Goal: Task Accomplishment & Management: Use online tool/utility

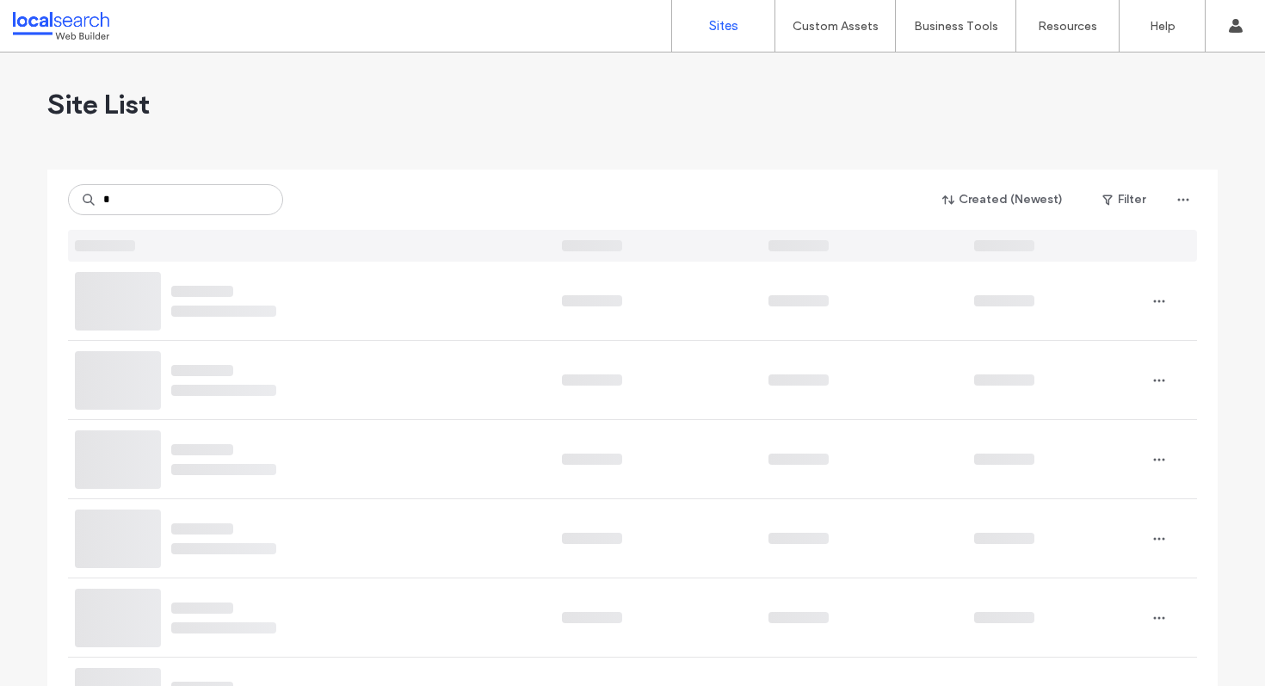
type input "*"
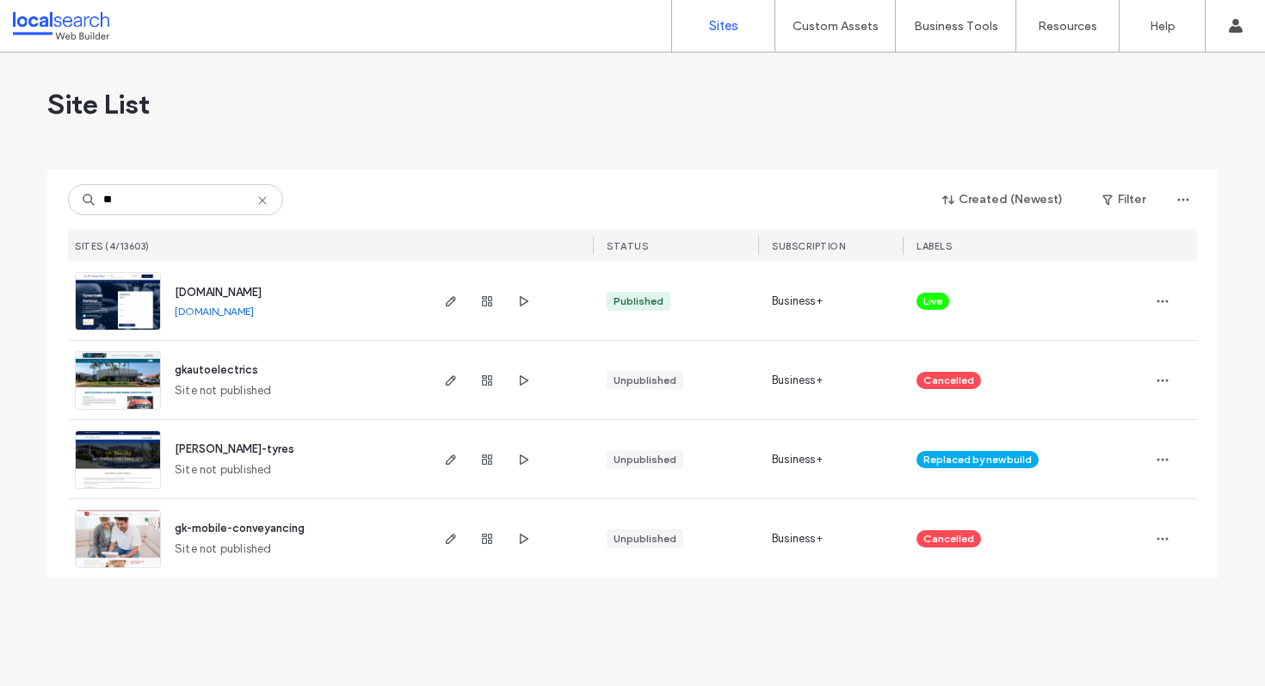
type input "**"
click at [237, 287] on span "www.gkdenneytyres.com.au" at bounding box center [218, 292] width 87 height 13
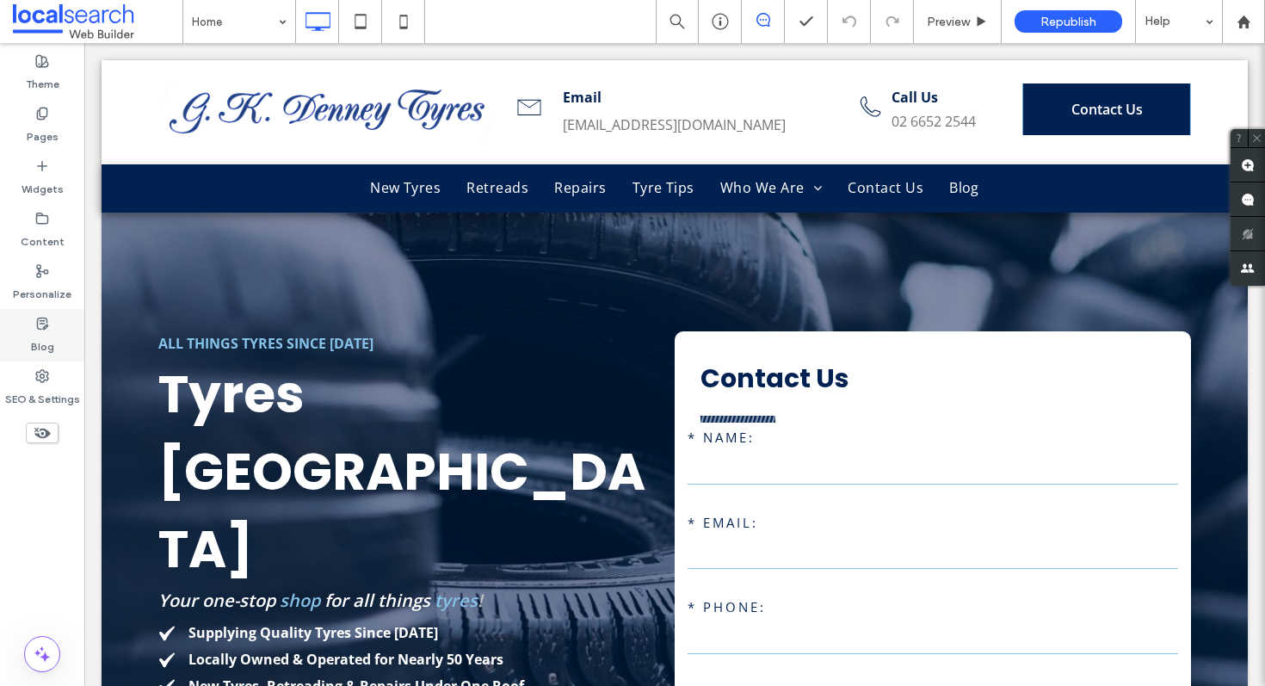
click at [49, 323] on div "Blog" at bounding box center [42, 335] width 84 height 52
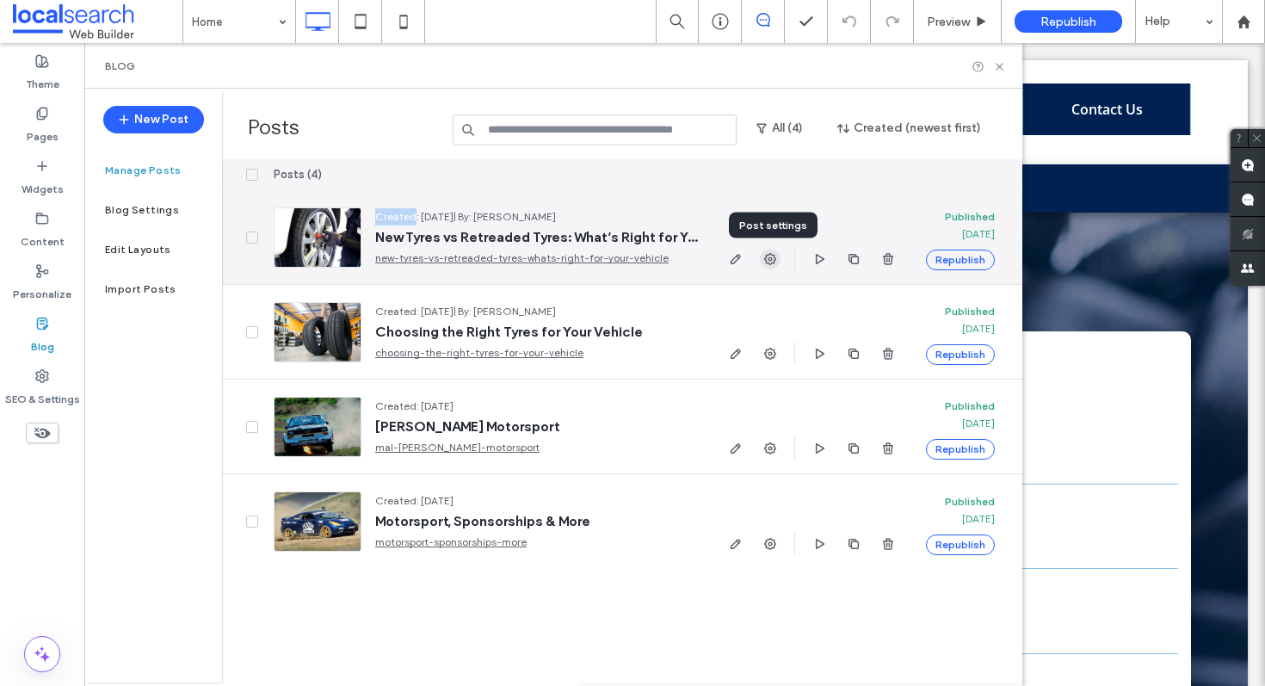
click at [772, 263] on icon "button" at bounding box center [770, 259] width 14 height 14
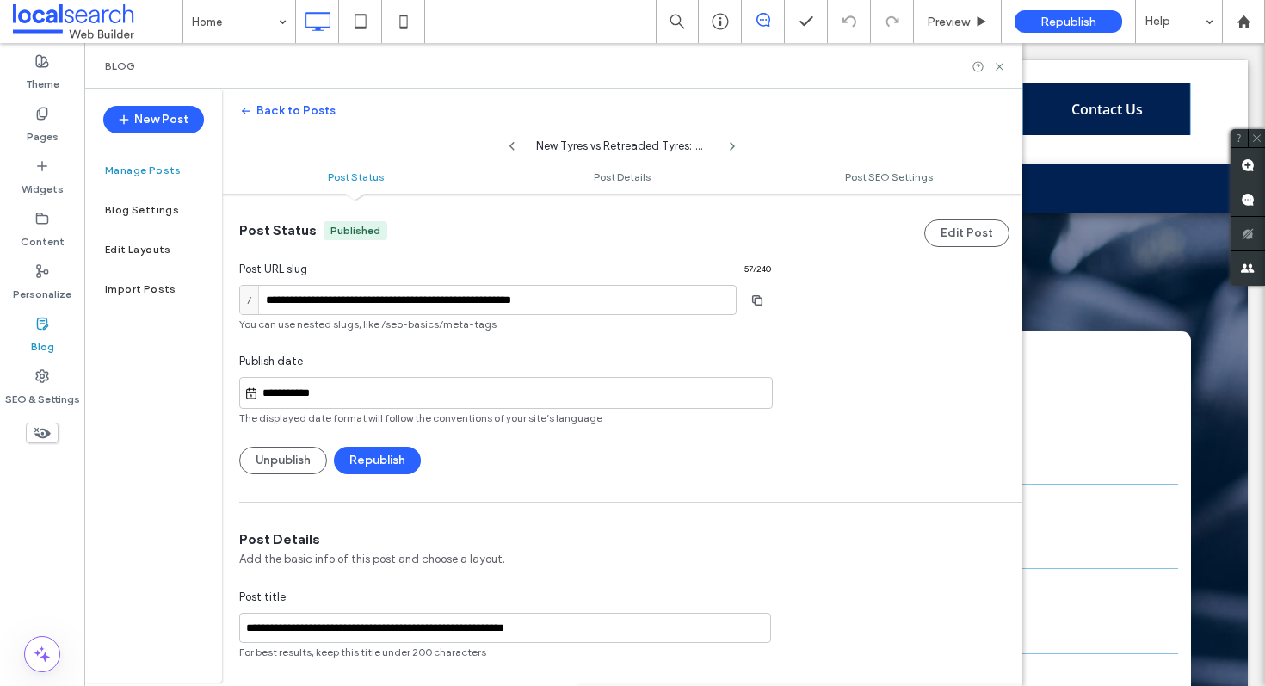
scroll to position [1, 0]
click at [249, 110] on use "button" at bounding box center [246, 111] width 8 height 6
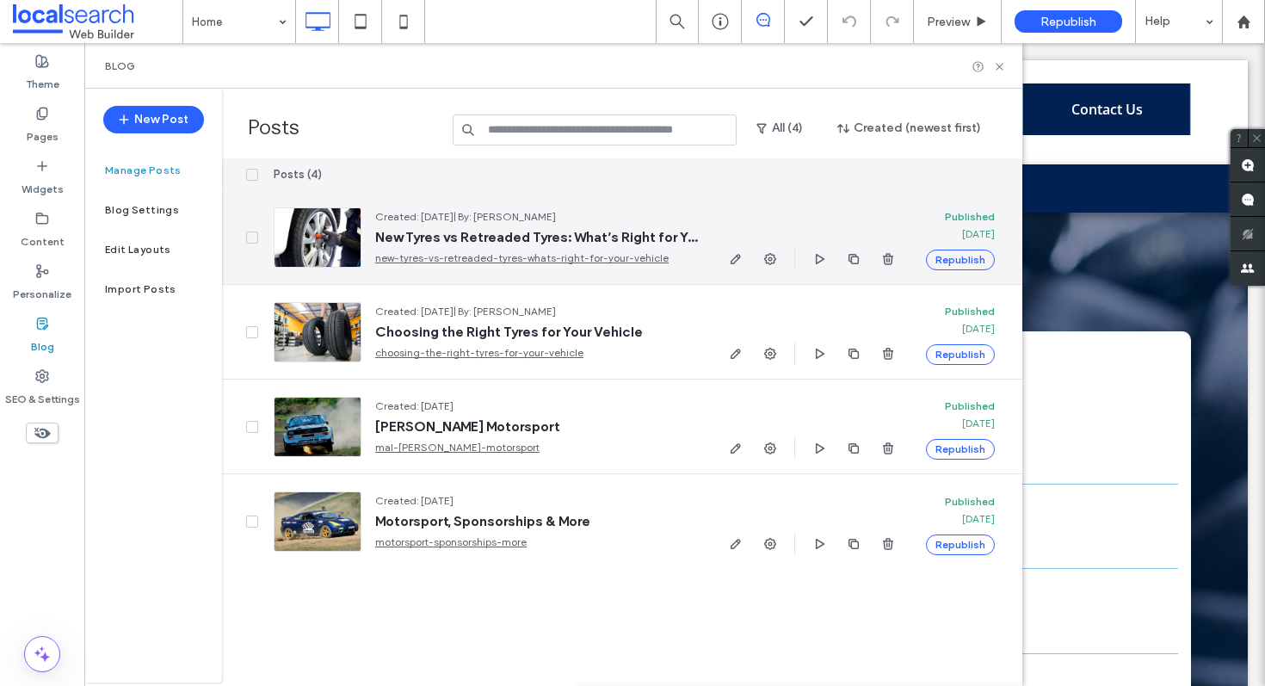
click at [249, 238] on icon at bounding box center [252, 237] width 7 height 5
click at [251, 235] on icon at bounding box center [252, 237] width 7 height 5
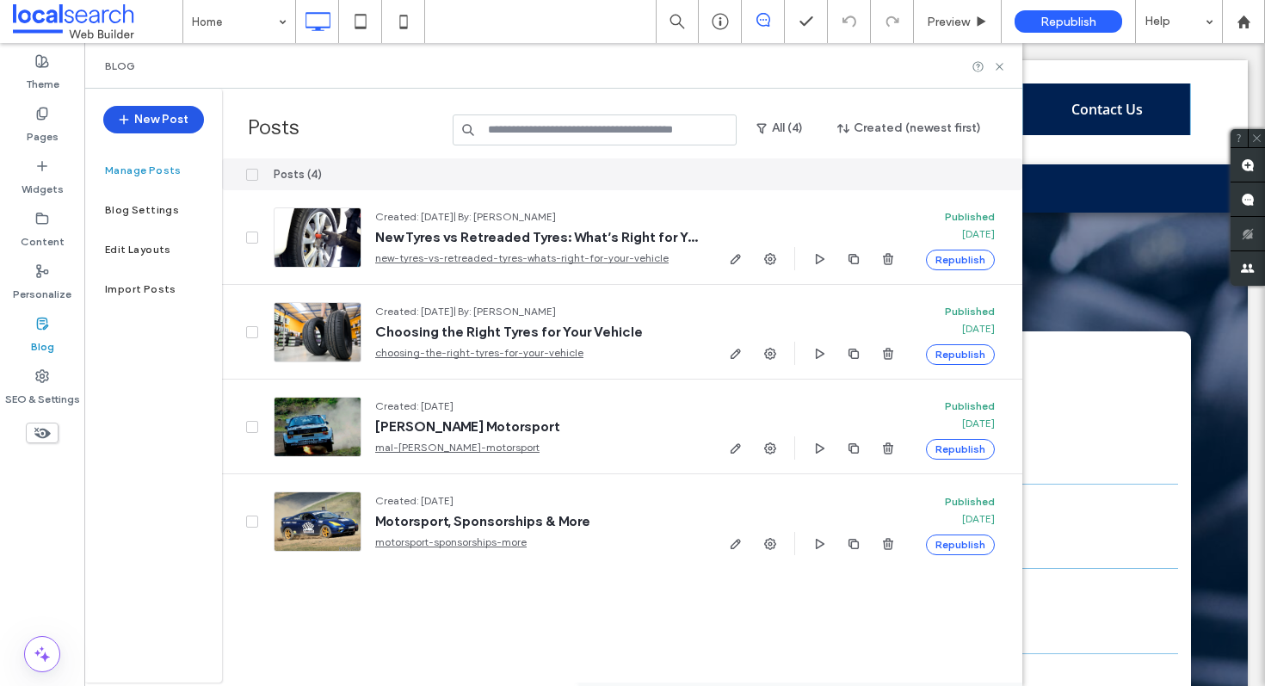
click at [170, 117] on button "New Post" at bounding box center [153, 120] width 101 height 28
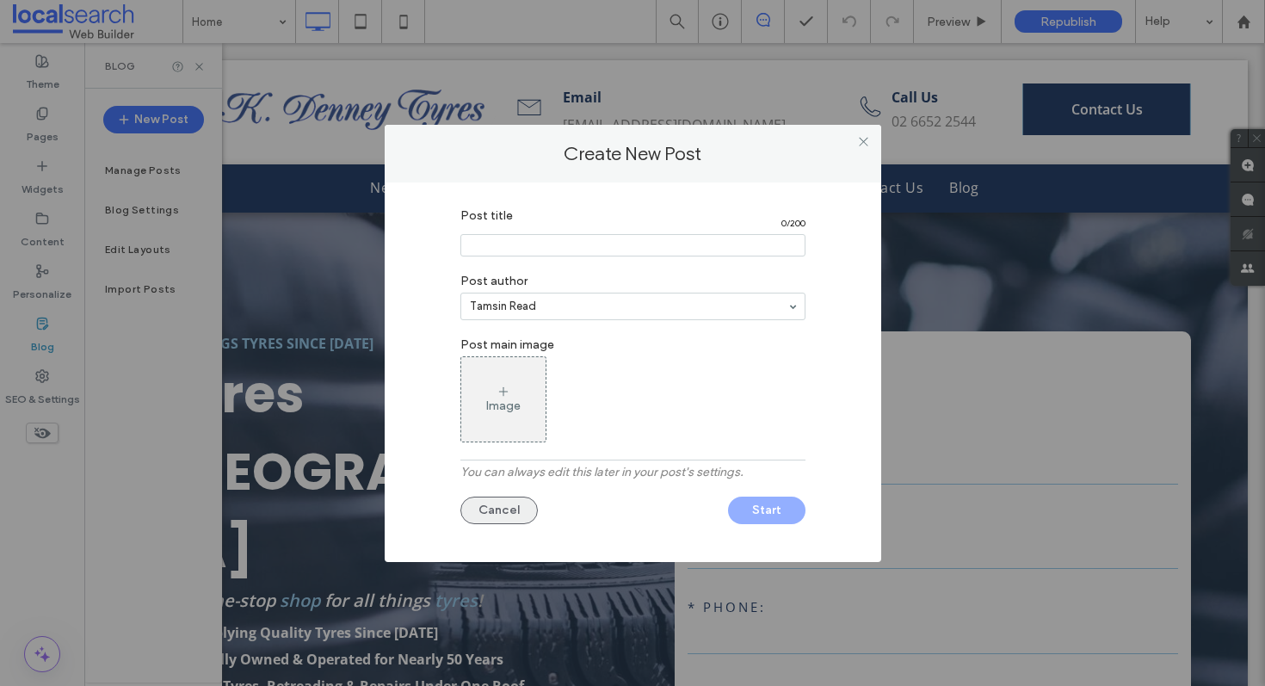
click at [508, 506] on button "Cancel" at bounding box center [498, 510] width 77 height 28
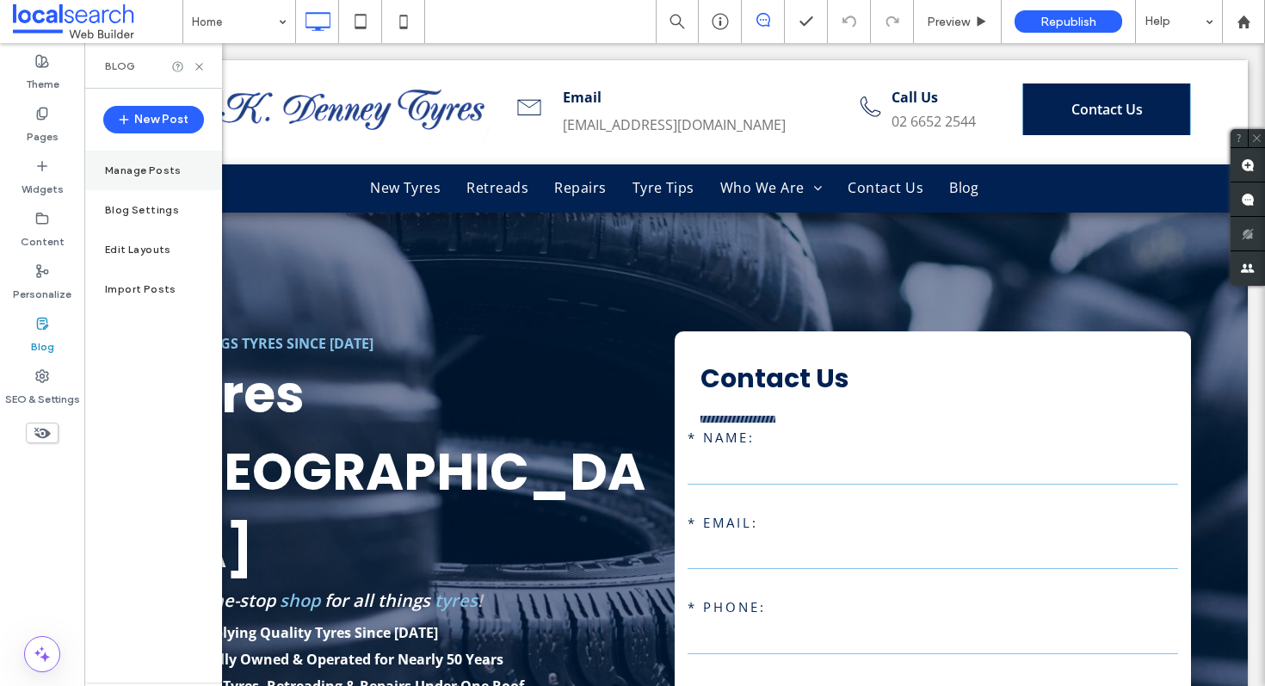
click at [156, 182] on div "Manage Posts" at bounding box center [153, 171] width 138 height 40
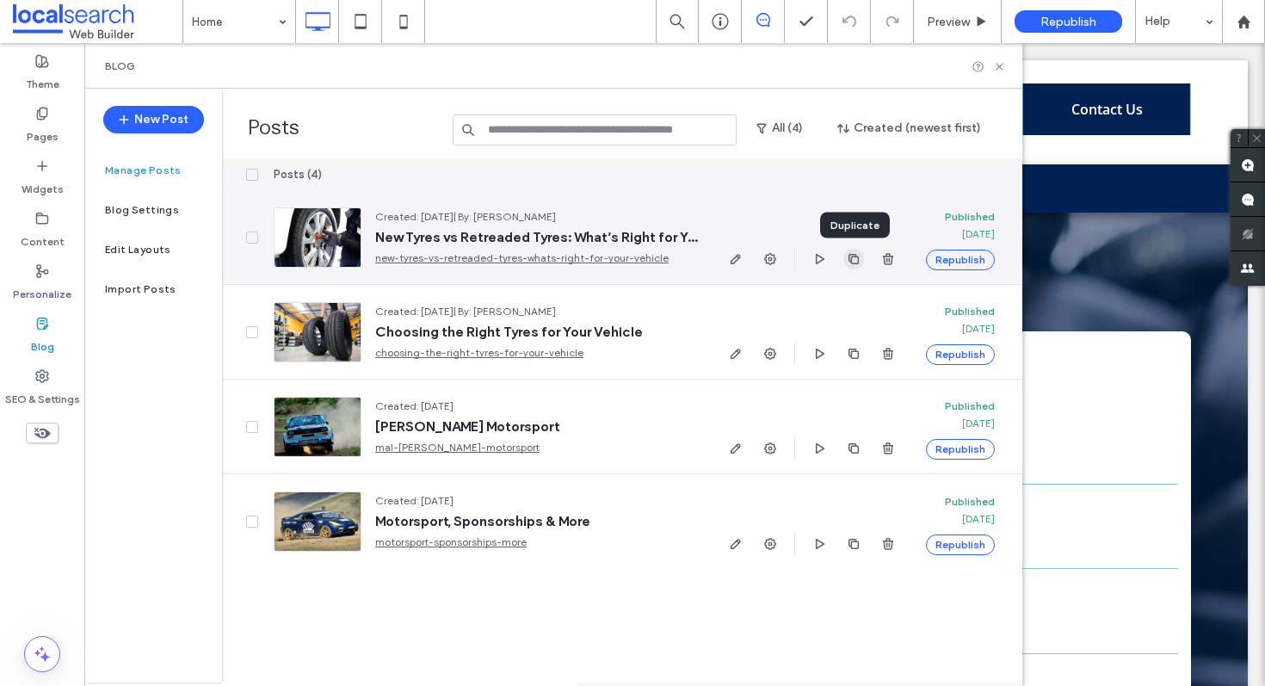
click at [851, 259] on use "button" at bounding box center [853, 258] width 10 height 10
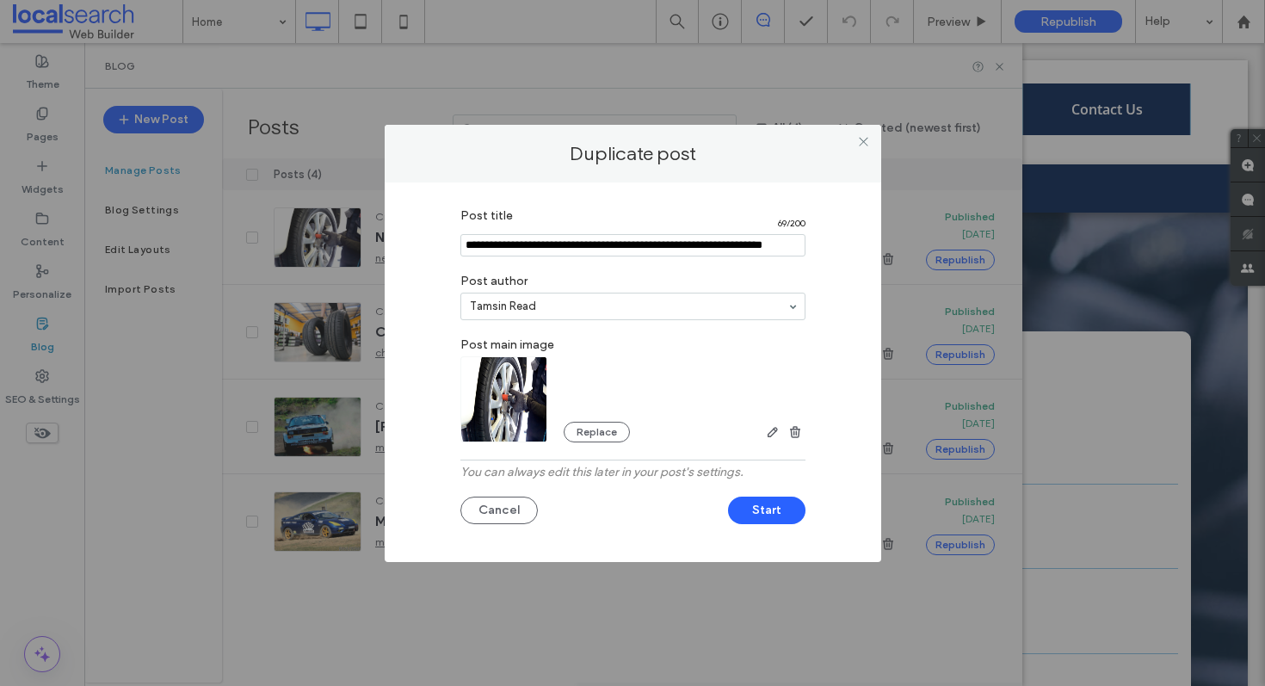
scroll to position [0, 24]
drag, startPoint x: 467, startPoint y: 245, endPoint x: 811, endPoint y: 252, distance: 344.2
click at [811, 252] on div "Post title 69 / 200 Post author [PERSON_NAME] Read Post main image Replace You …" at bounding box center [632, 368] width 445 height 338
paste input "**********"
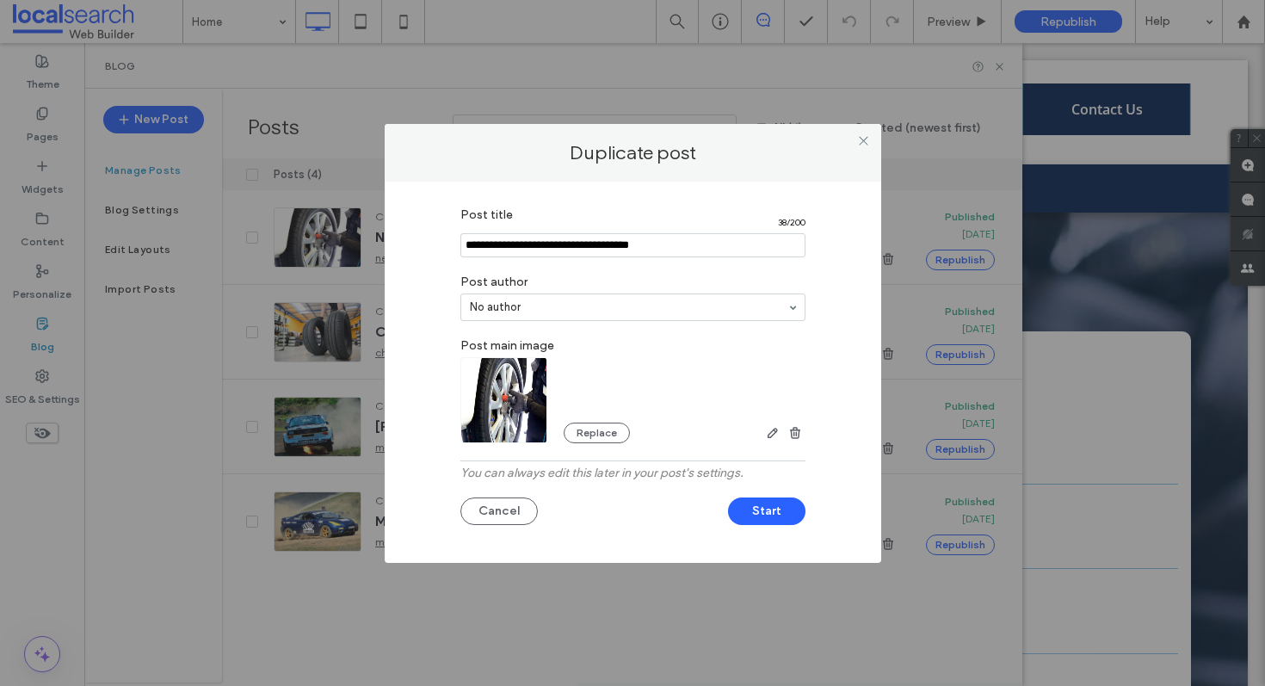
click at [680, 233] on input "Post title" at bounding box center [632, 245] width 345 height 24
click at [659, 251] on input "Post title" at bounding box center [632, 245] width 345 height 24
type input "**********"
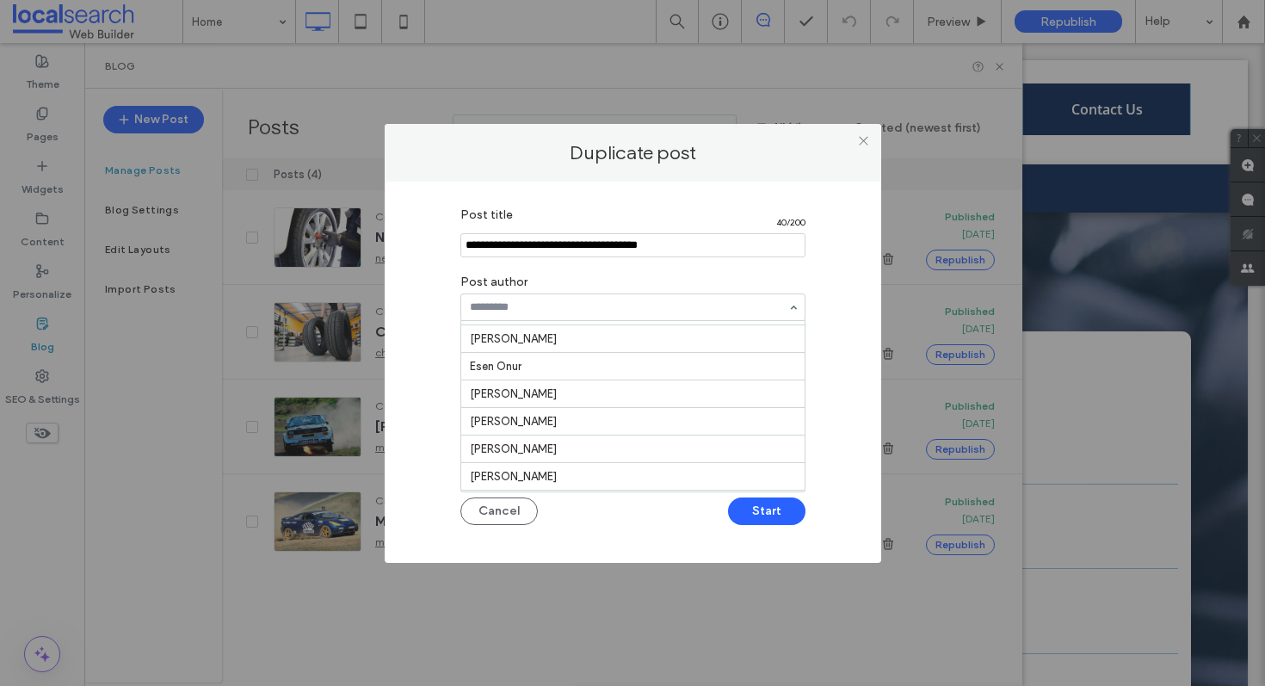
scroll to position [283, 0]
click at [609, 301] on input at bounding box center [628, 307] width 317 height 12
click at [711, 248] on input "Post title" at bounding box center [632, 245] width 345 height 24
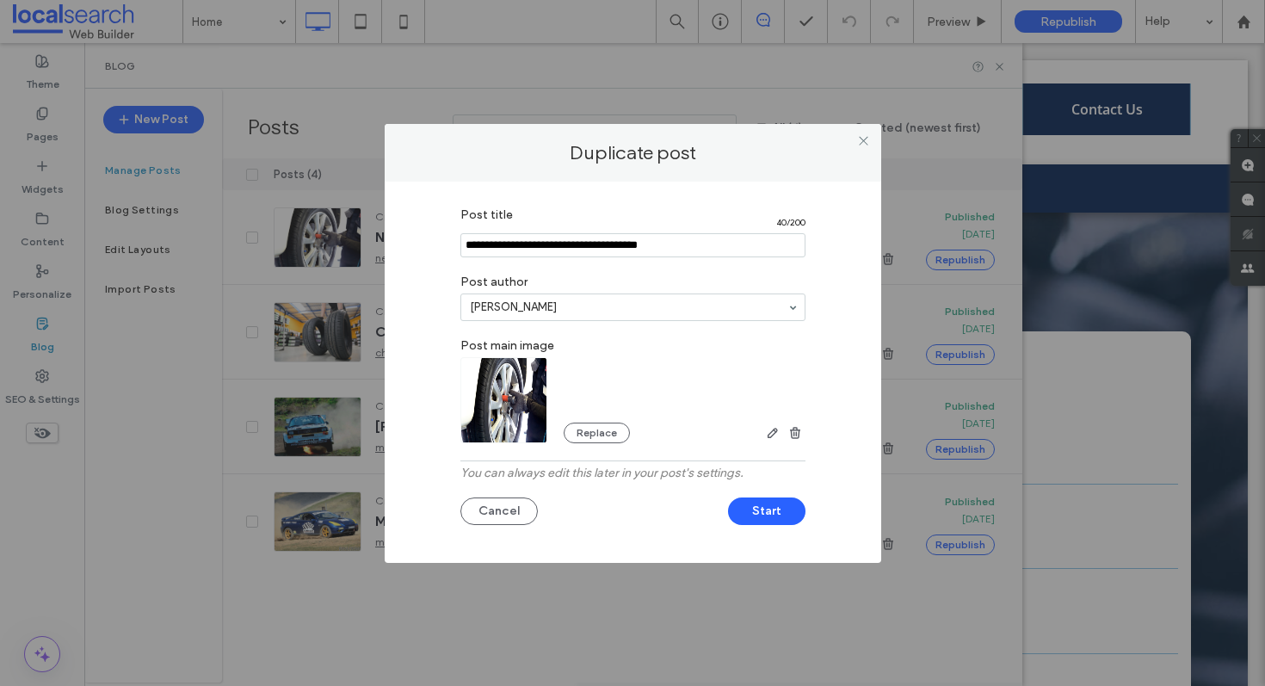
drag, startPoint x: 711, startPoint y: 248, endPoint x: 440, endPoint y: 245, distance: 270.1
click at [440, 245] on div "Post title 40 / 200 Post author [PERSON_NAME] Post main image Replace You can a…" at bounding box center [632, 368] width 445 height 338
click at [514, 497] on button "Cancel" at bounding box center [498, 511] width 77 height 28
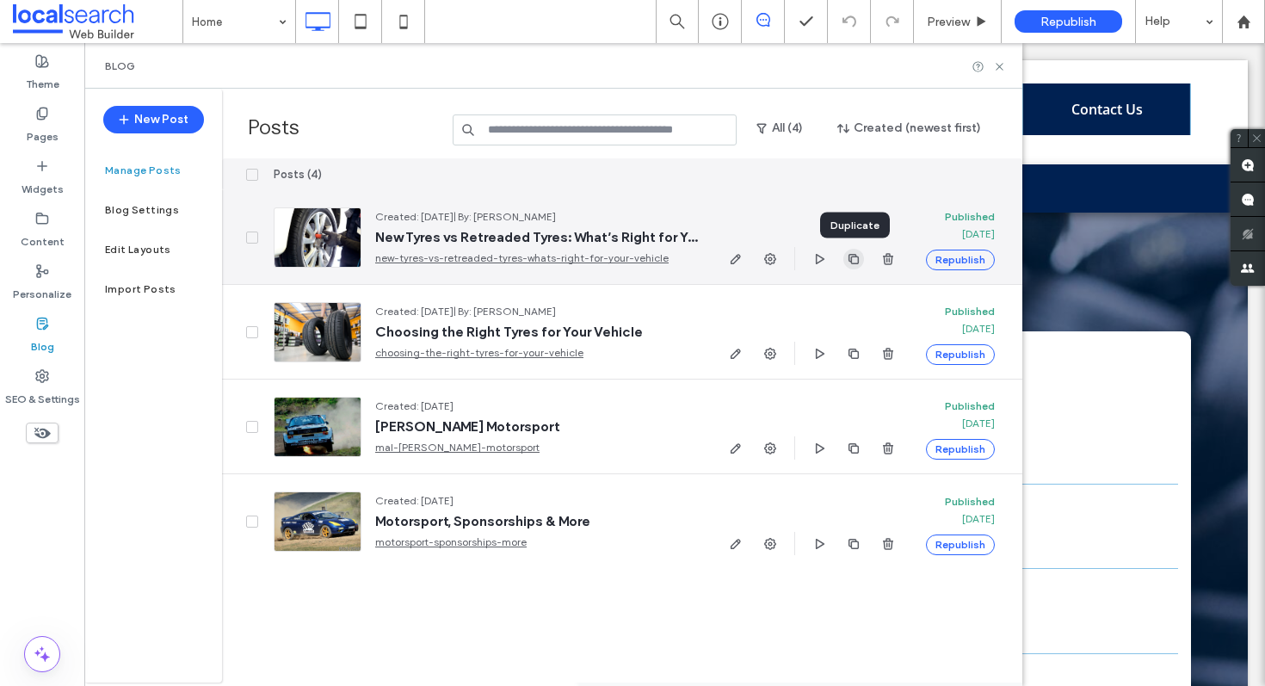
click at [858, 257] on use "button" at bounding box center [853, 258] width 10 height 10
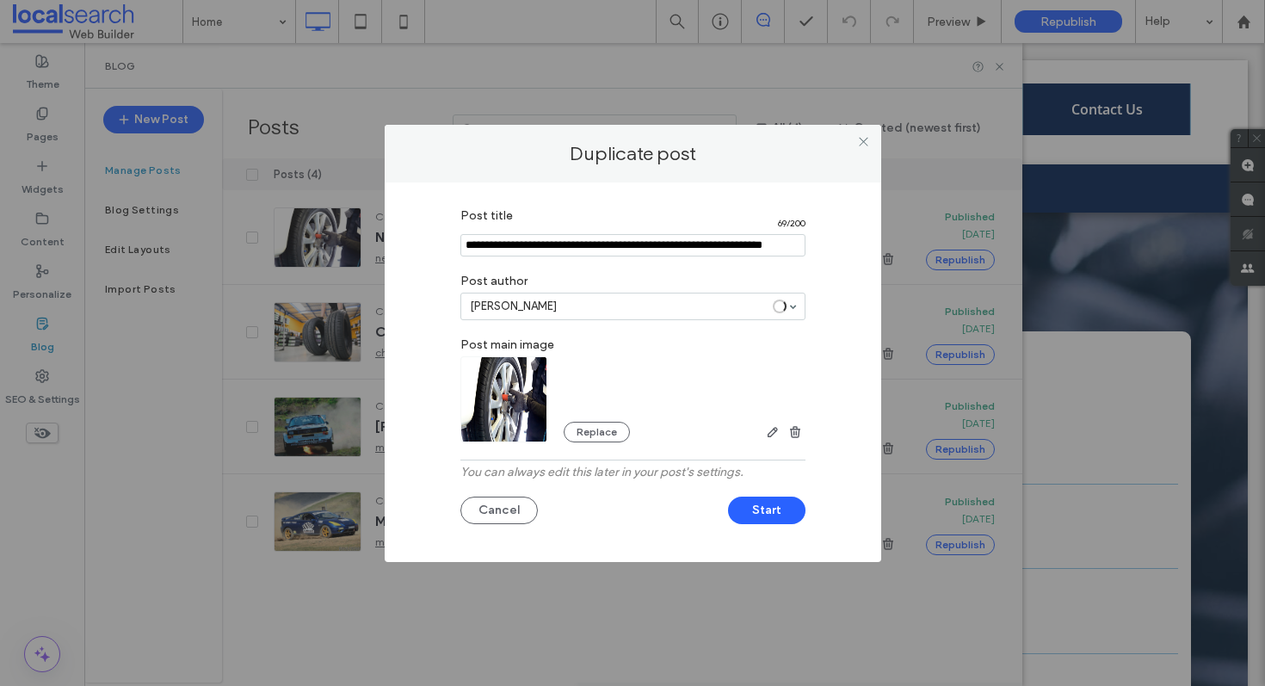
click at [597, 224] on label "Post title" at bounding box center [629, 217] width 338 height 19
drag, startPoint x: 467, startPoint y: 246, endPoint x: 797, endPoint y: 244, distance: 329.5
click at [797, 244] on input "Post title" at bounding box center [632, 245] width 345 height 24
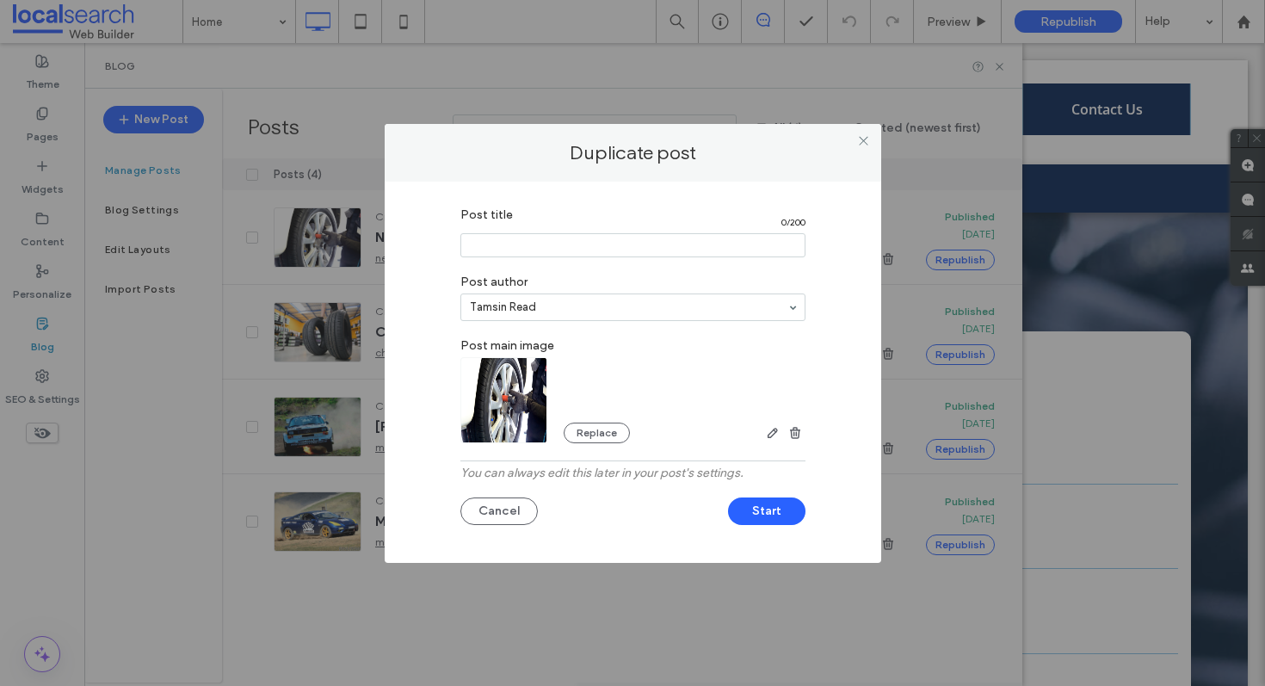
paste input "**********"
type input "**********"
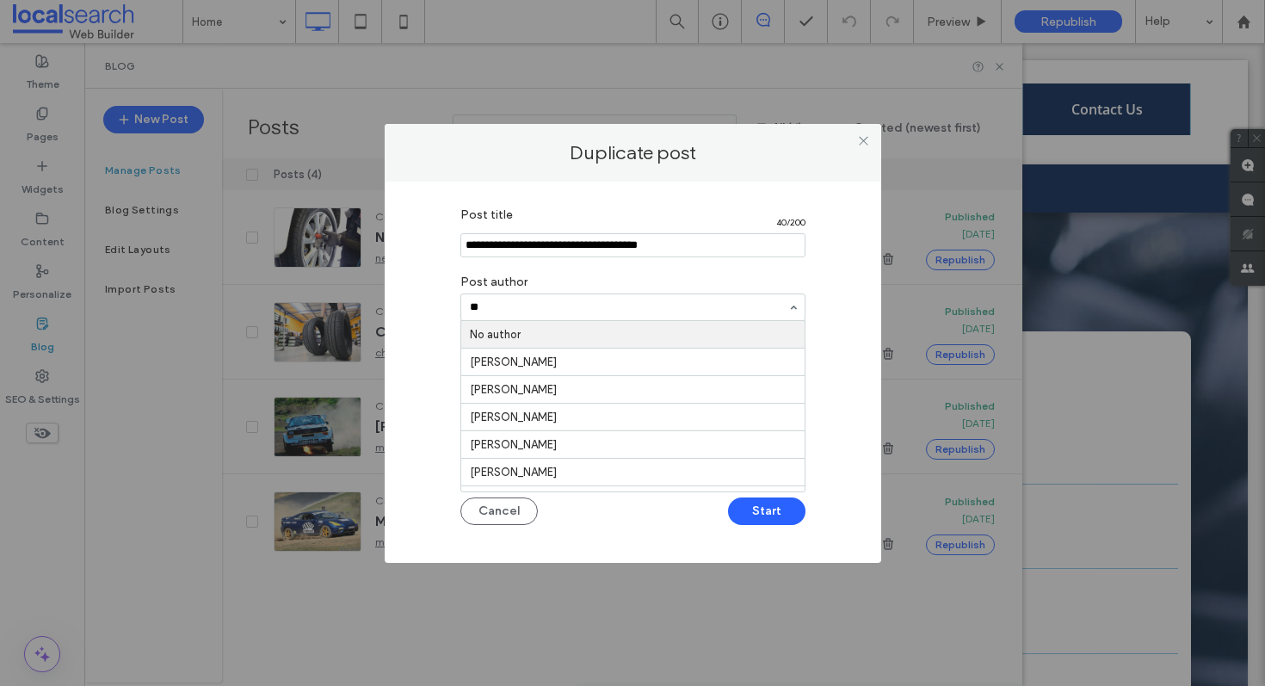
type input "*"
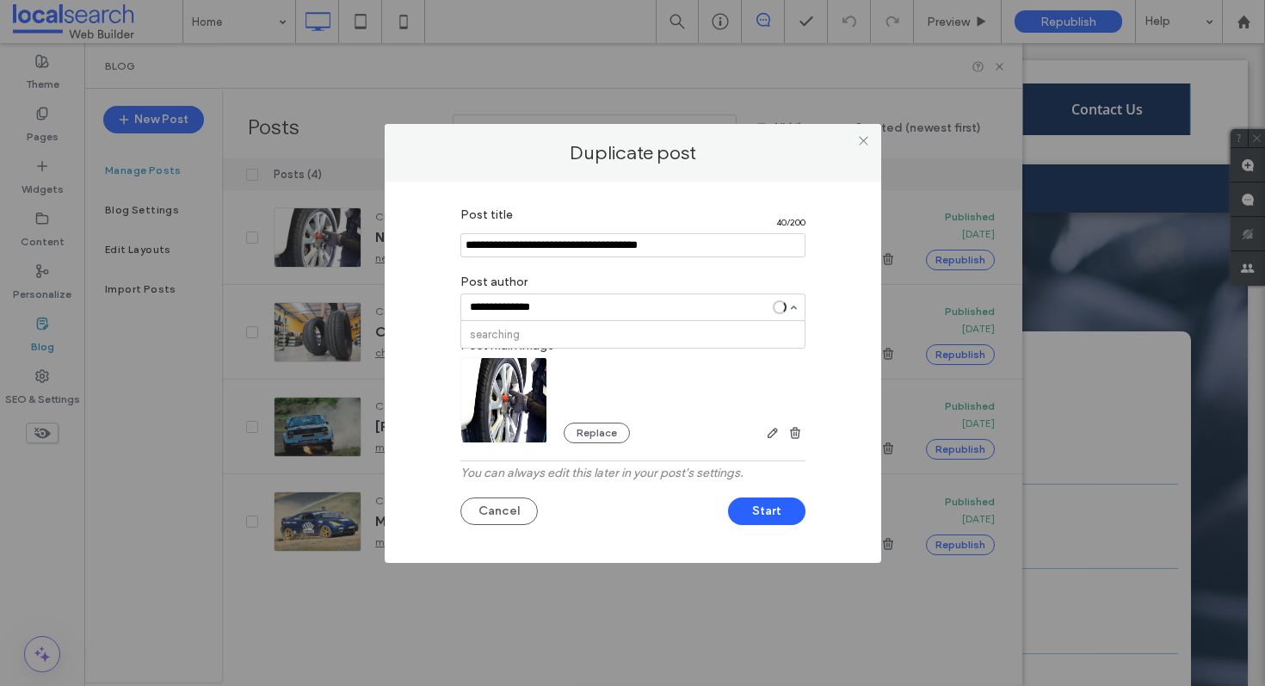
type input "**********"
click at [625, 275] on label "Post author" at bounding box center [632, 280] width 345 height 28
click at [602, 430] on button "Replace" at bounding box center [596, 432] width 66 height 21
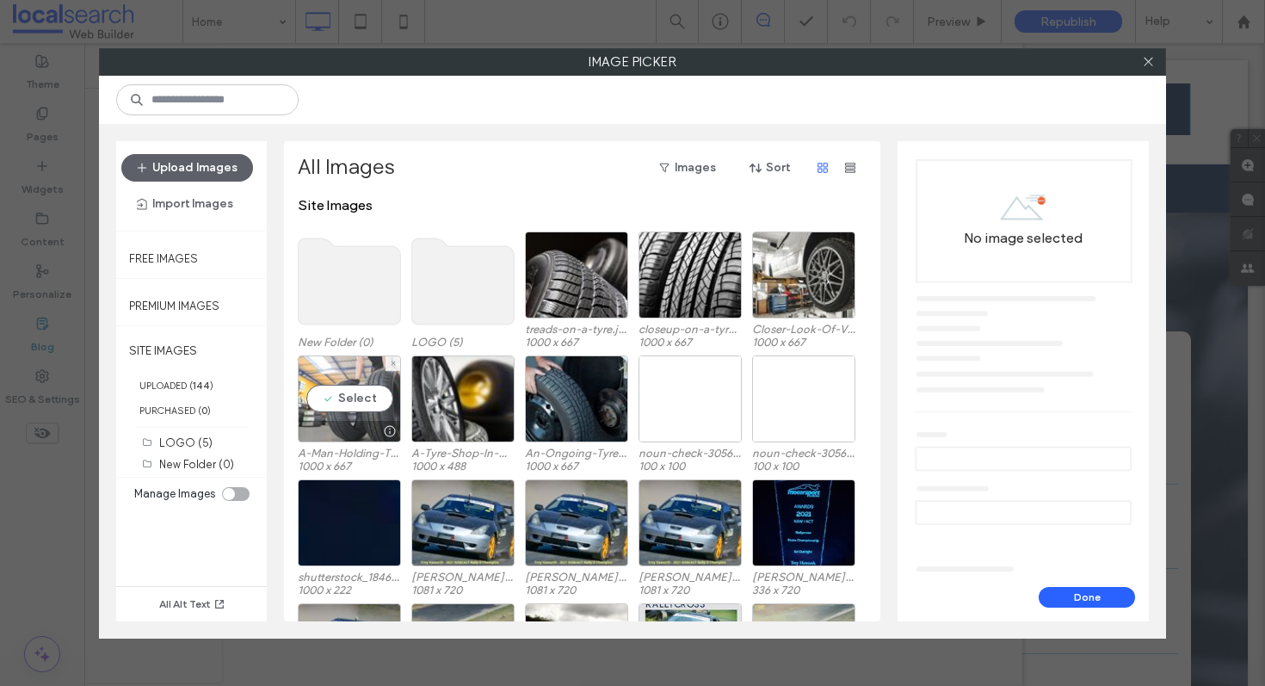
click at [346, 403] on div "Select" at bounding box center [349, 398] width 103 height 87
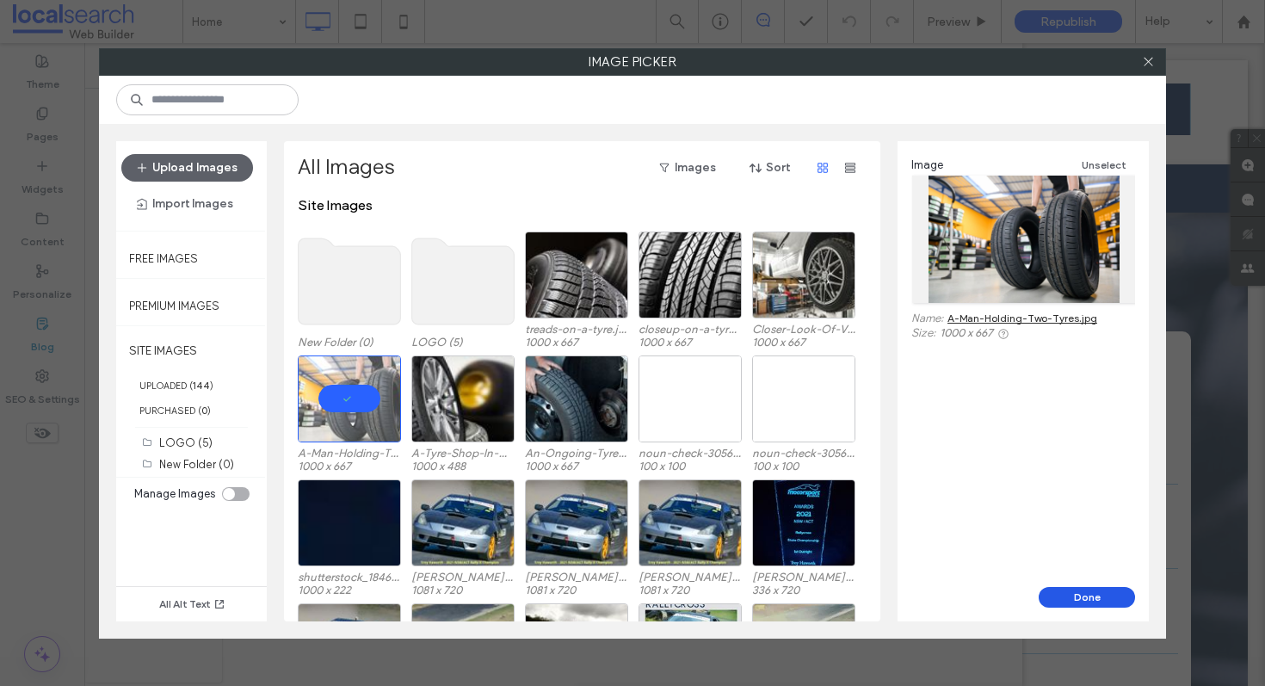
click at [1074, 604] on button "Done" at bounding box center [1086, 597] width 96 height 21
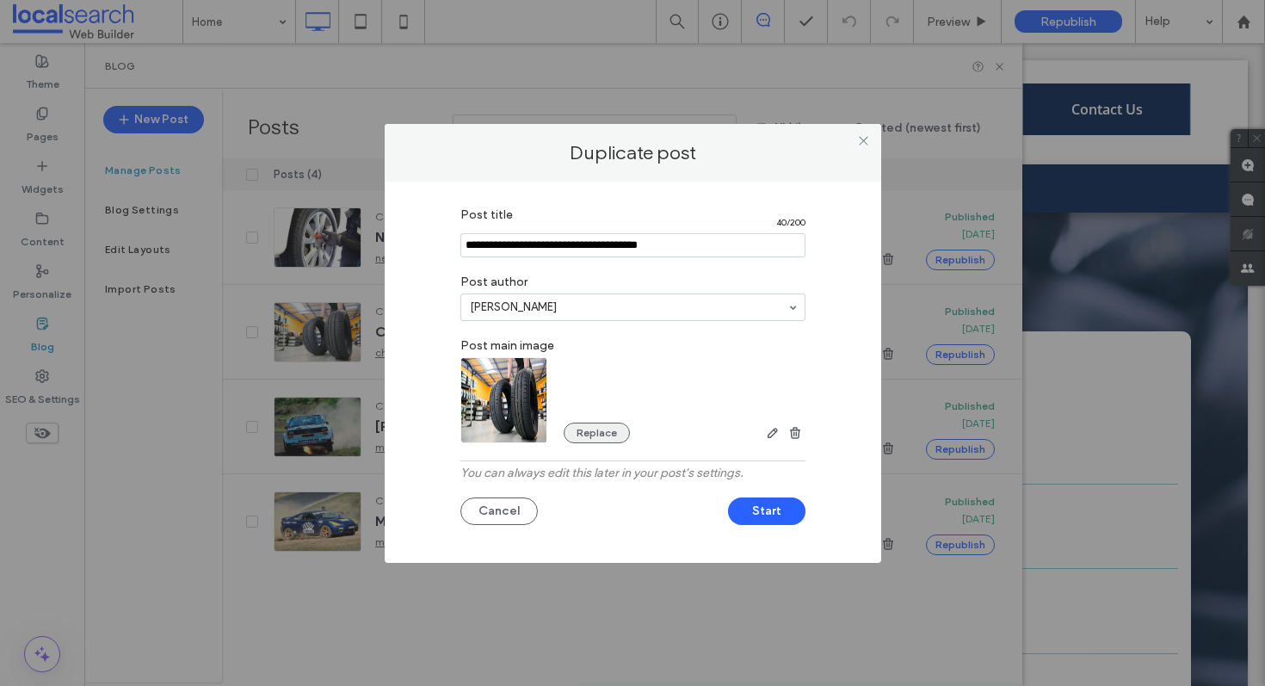
click at [600, 431] on button "Replace" at bounding box center [596, 432] width 66 height 21
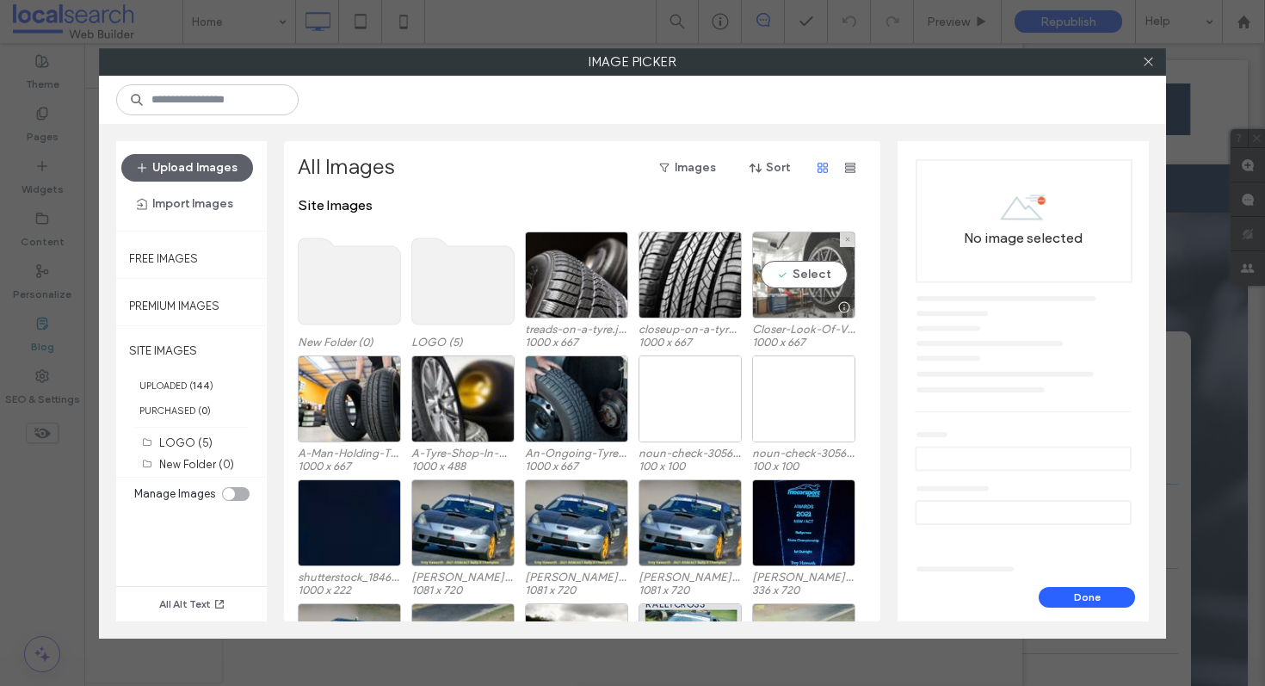
click at [803, 266] on div "Select" at bounding box center [803, 274] width 103 height 87
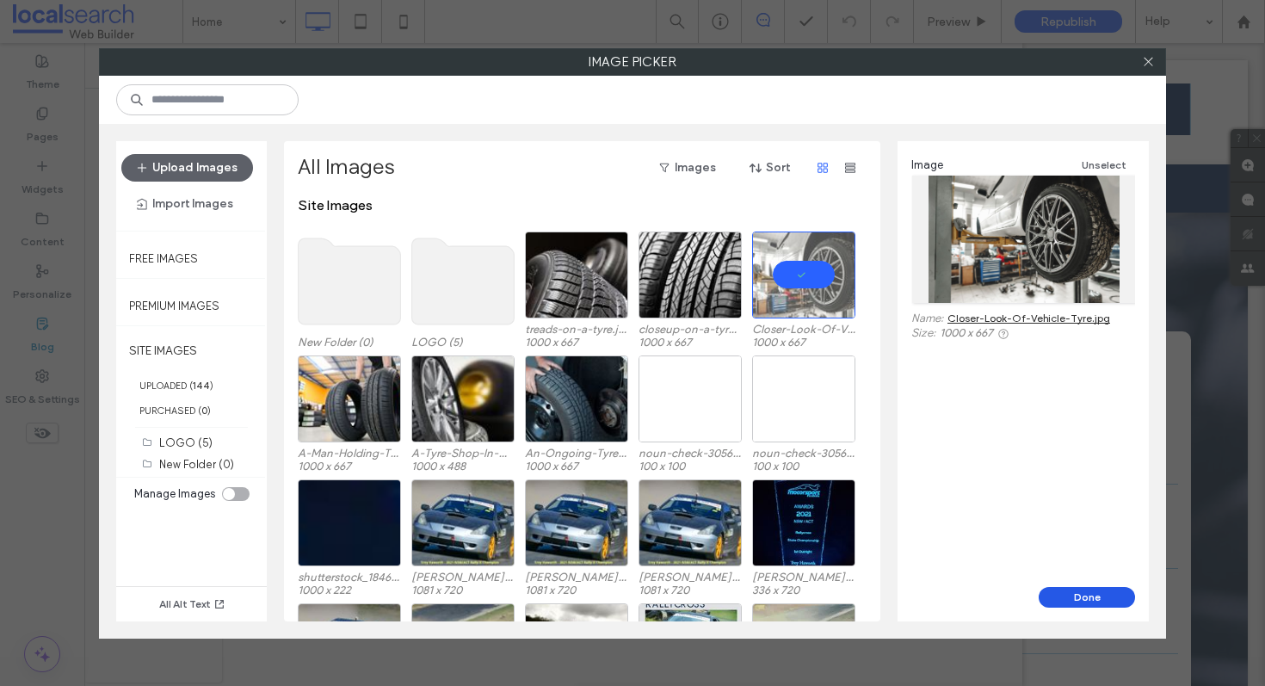
click at [1089, 594] on button "Done" at bounding box center [1086, 597] width 96 height 21
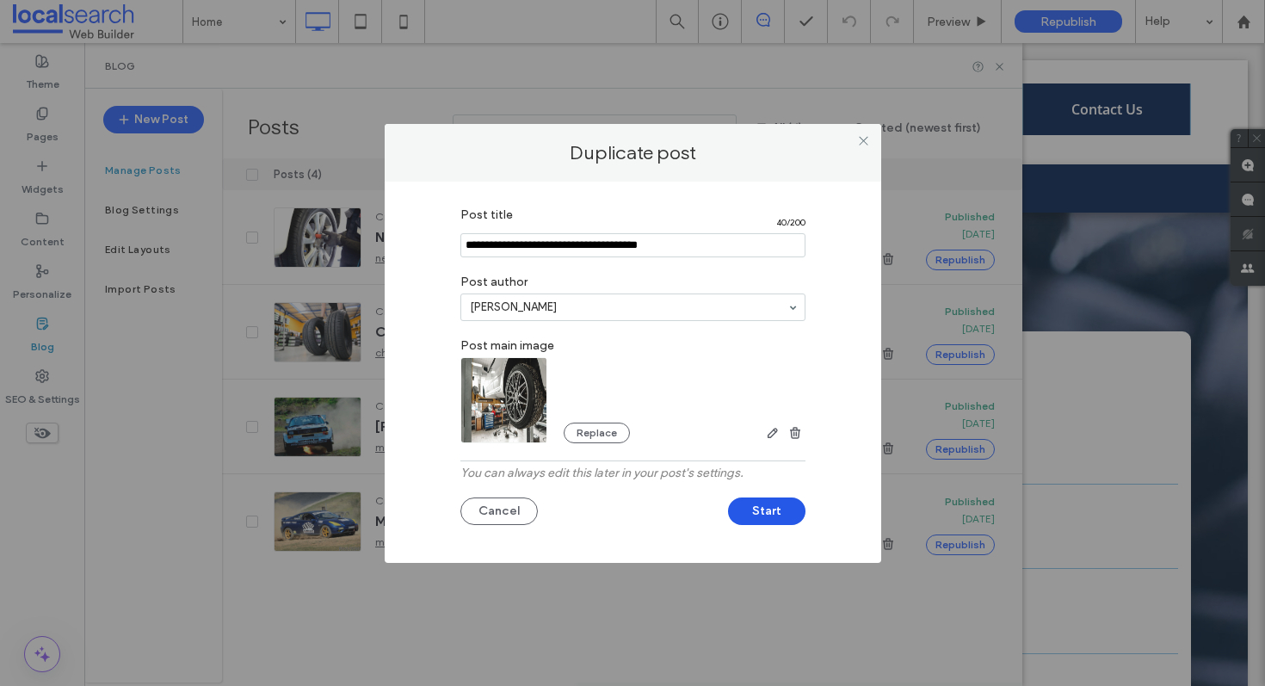
click at [787, 513] on button "Start" at bounding box center [766, 511] width 77 height 28
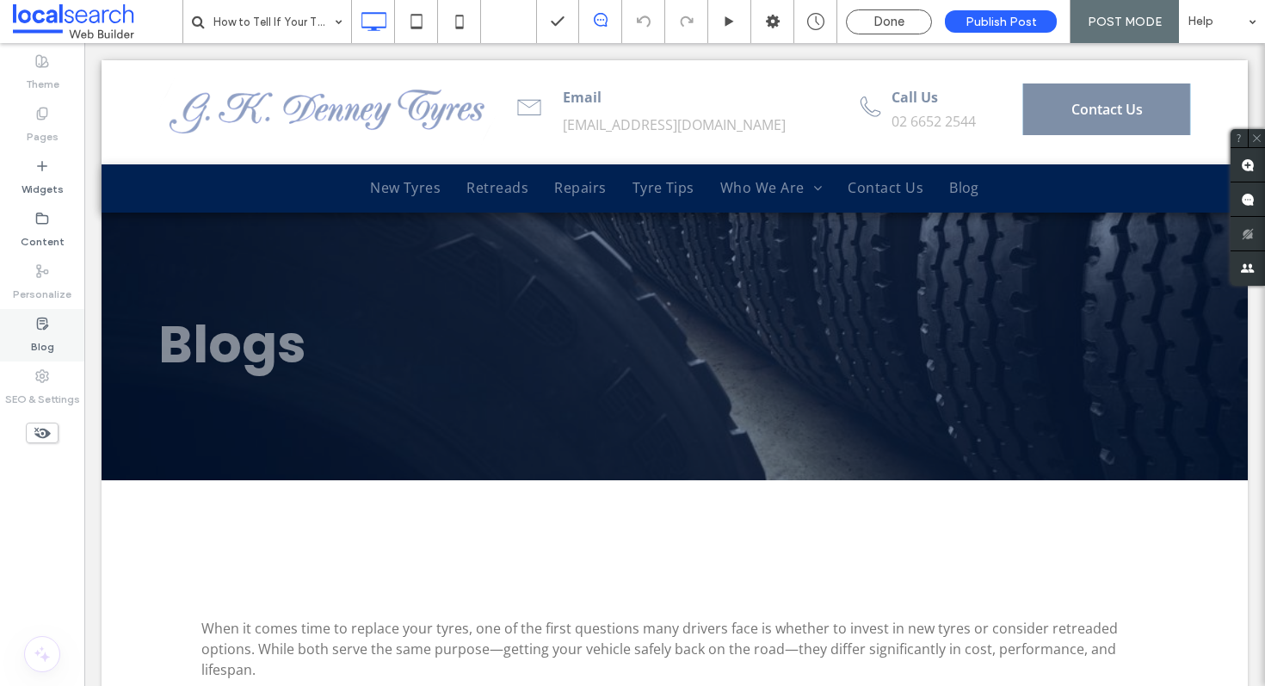
click at [28, 335] on div "Blog" at bounding box center [42, 335] width 84 height 52
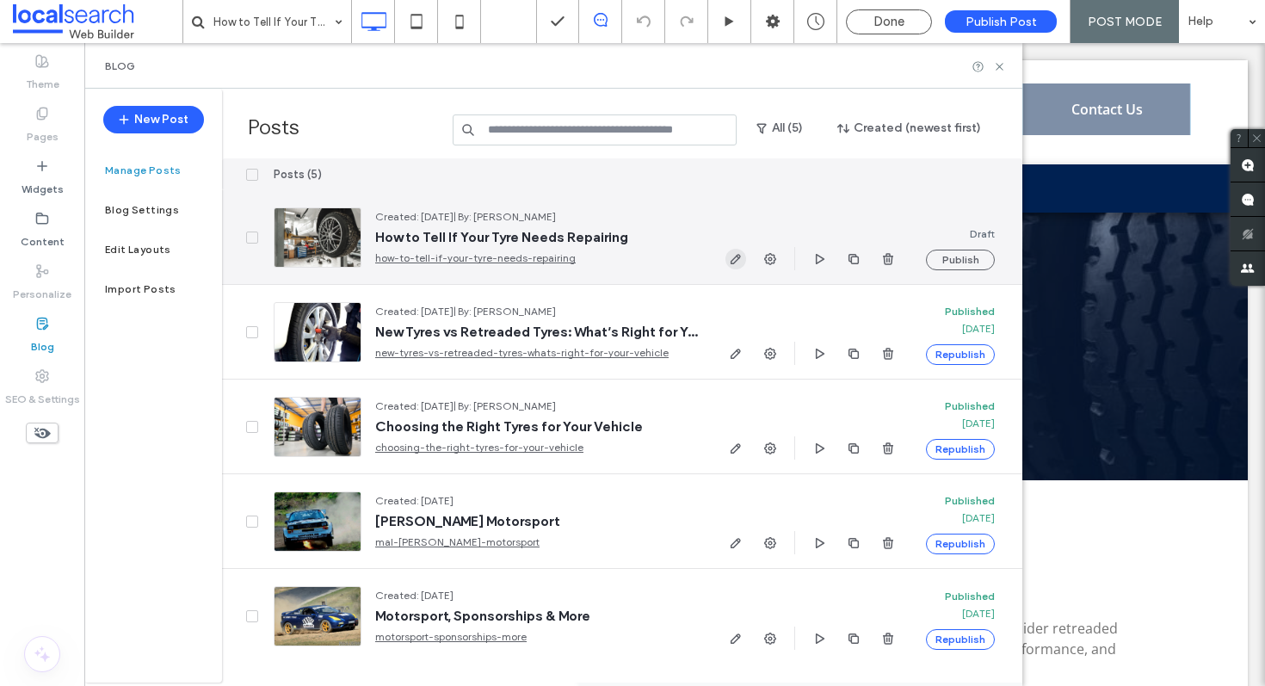
click at [731, 252] on icon "button" at bounding box center [736, 259] width 14 height 14
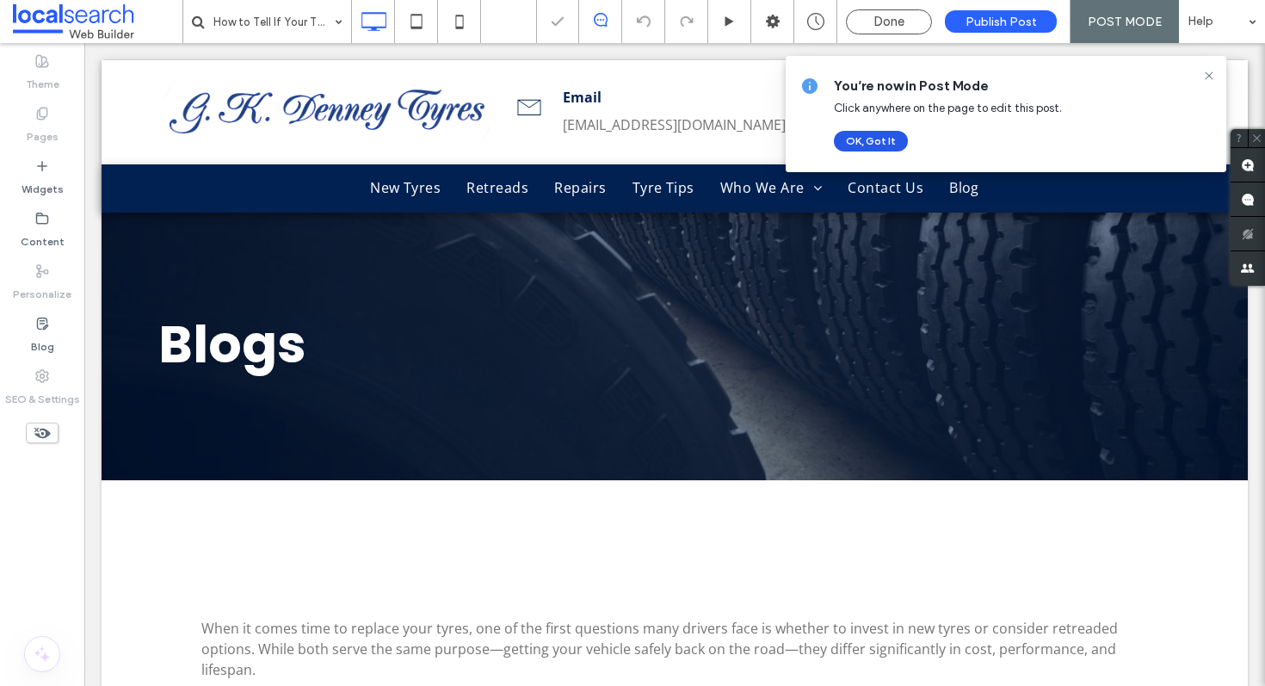
click at [885, 139] on button "OK, Got It" at bounding box center [871, 141] width 74 height 21
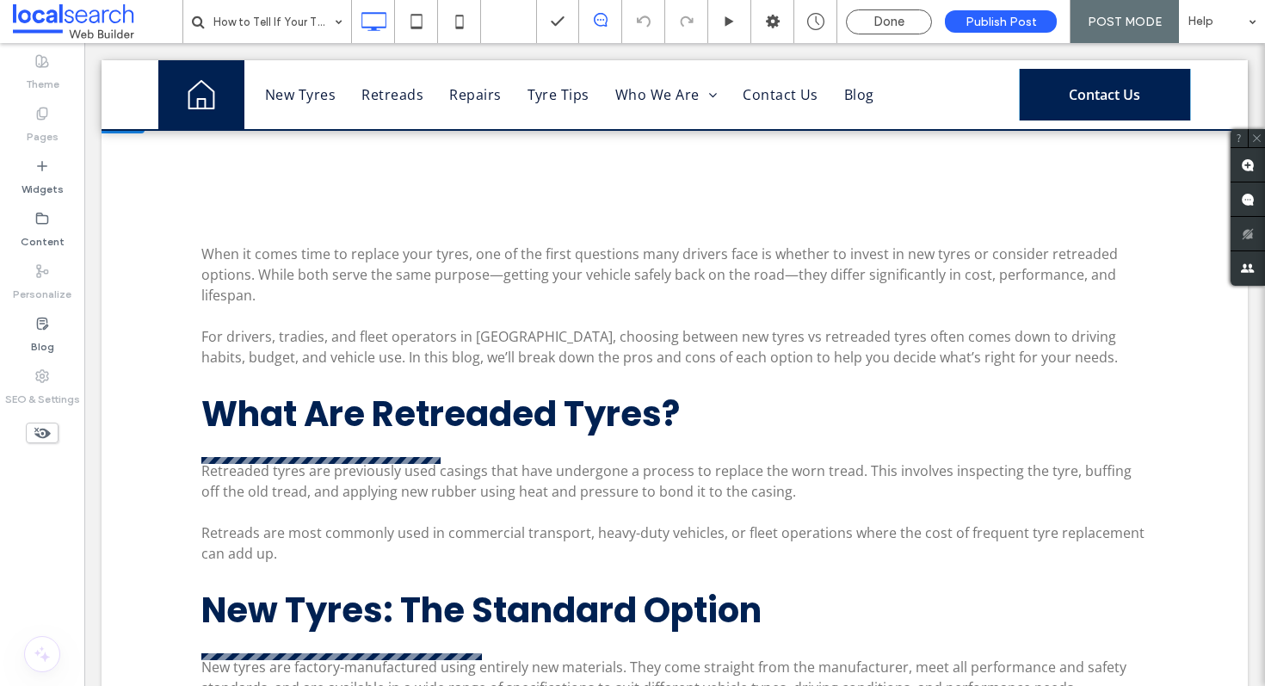
scroll to position [305, 0]
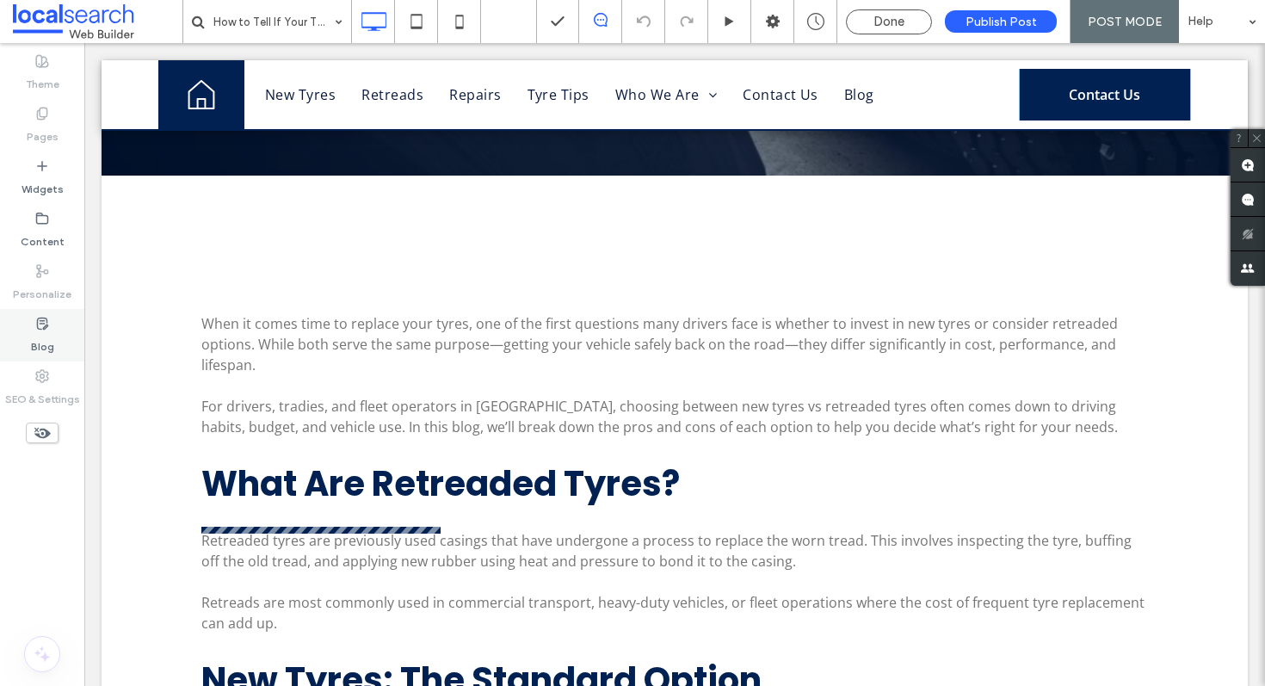
click at [46, 331] on label "Blog" at bounding box center [42, 342] width 23 height 24
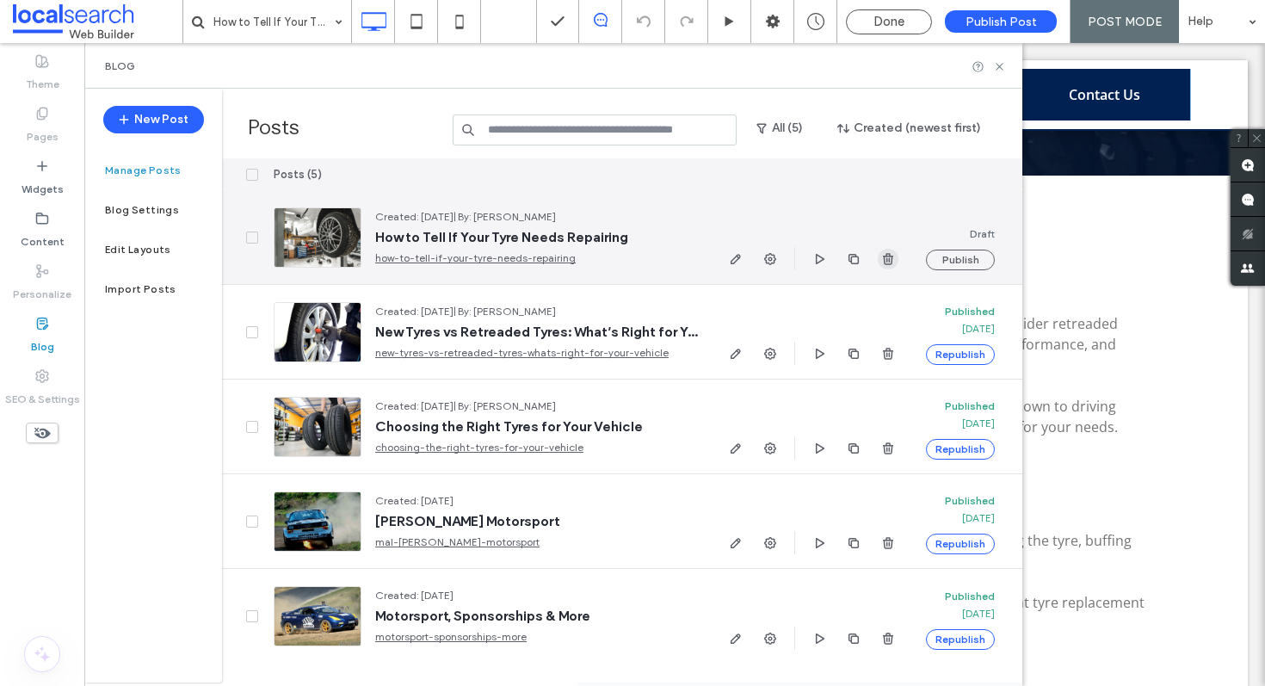
click at [882, 256] on icon "button" at bounding box center [888, 259] width 14 height 14
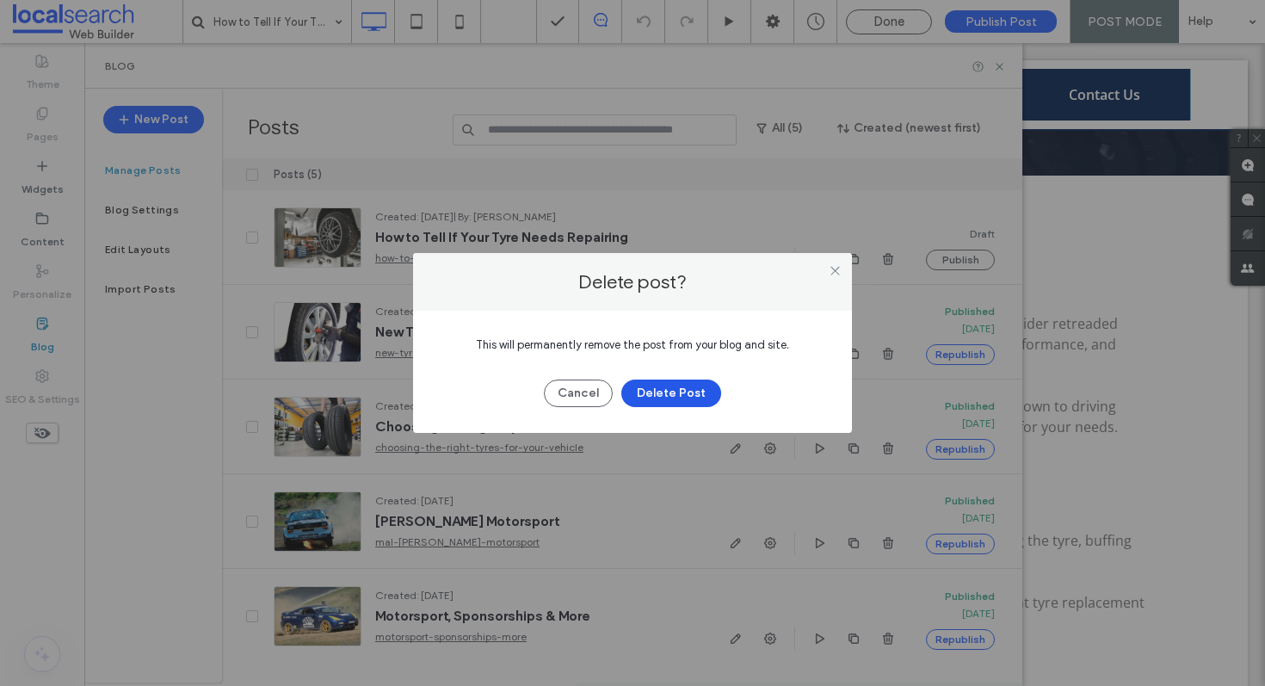
click at [696, 387] on button "Delete Post" at bounding box center [671, 393] width 100 height 28
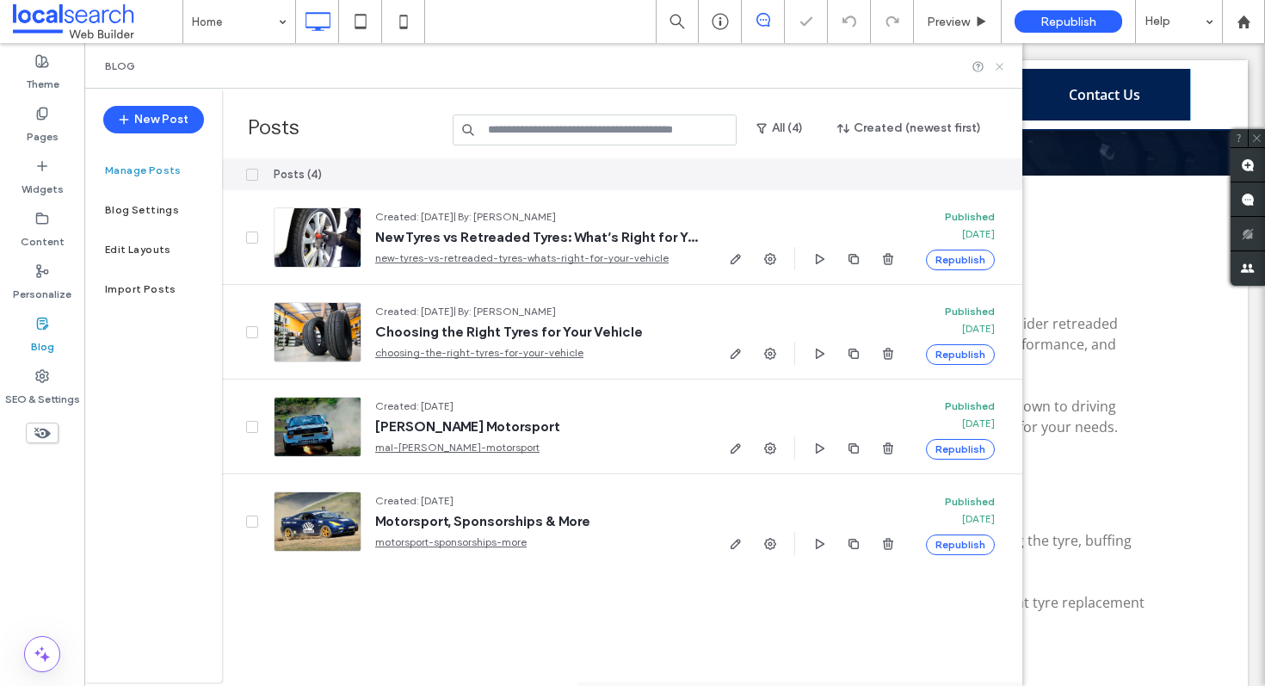
click at [1002, 61] on icon at bounding box center [999, 66] width 13 height 13
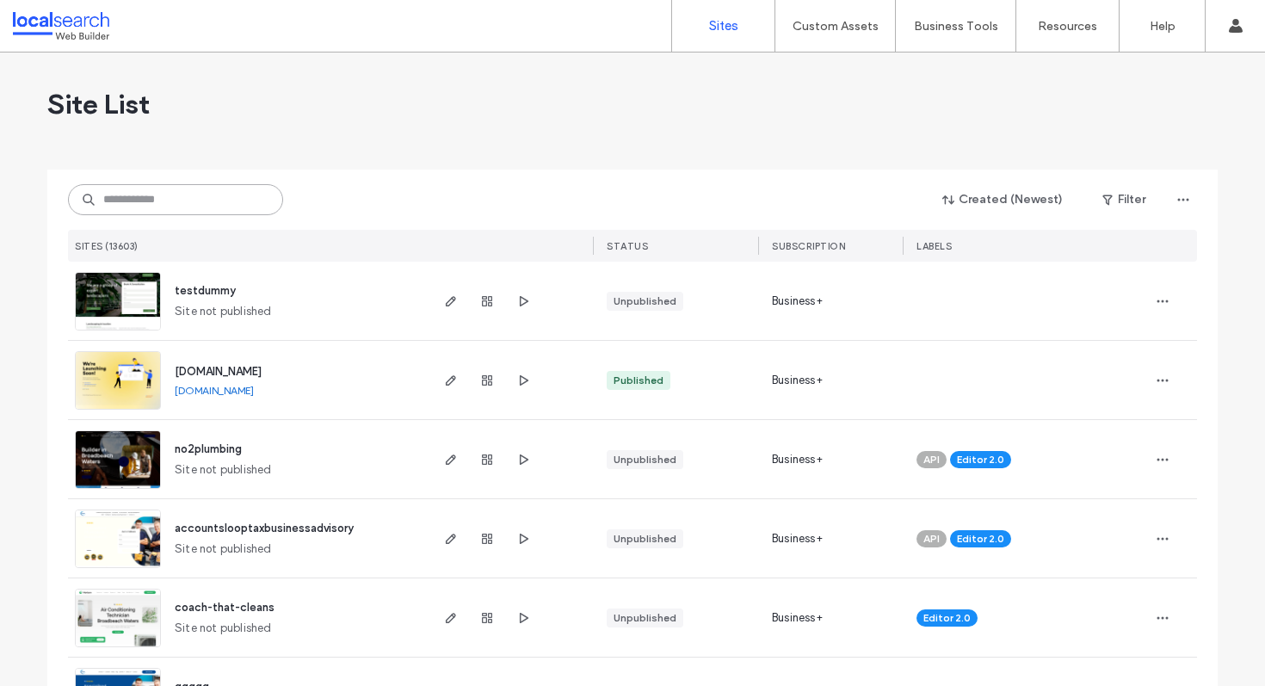
click at [196, 208] on input at bounding box center [175, 199] width 215 height 31
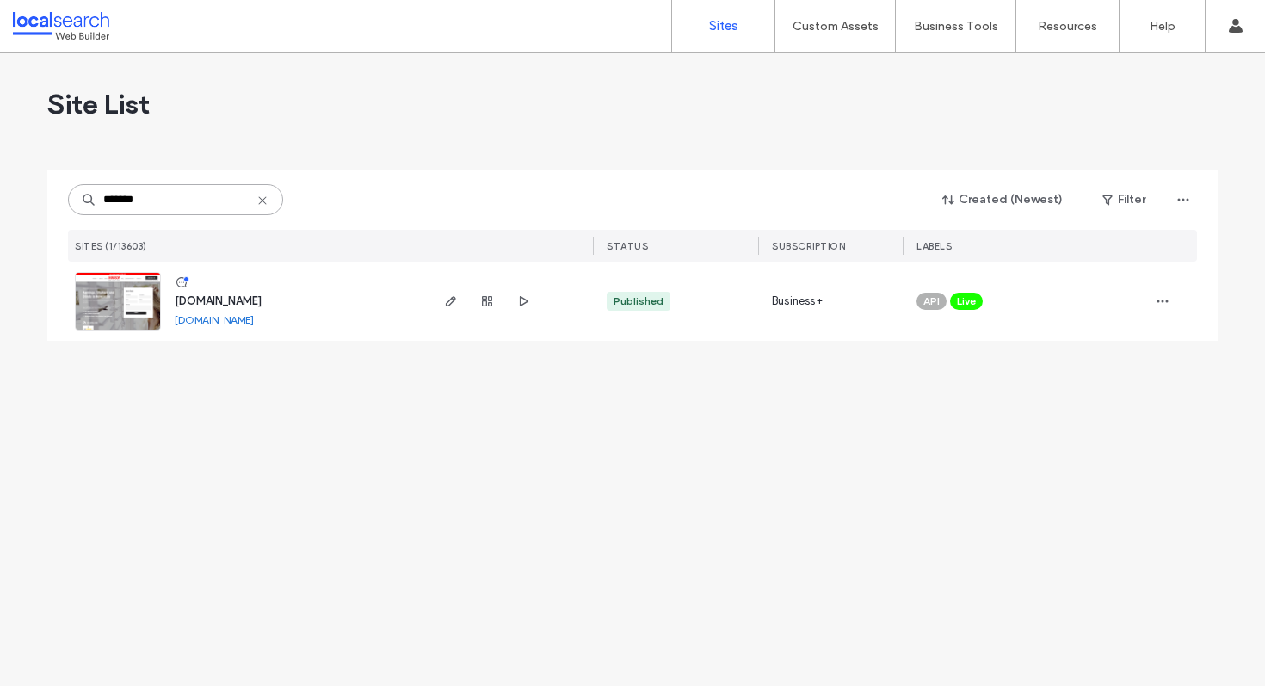
type input "*******"
click at [230, 294] on span "www.windsorblinds.com.au" at bounding box center [218, 300] width 87 height 13
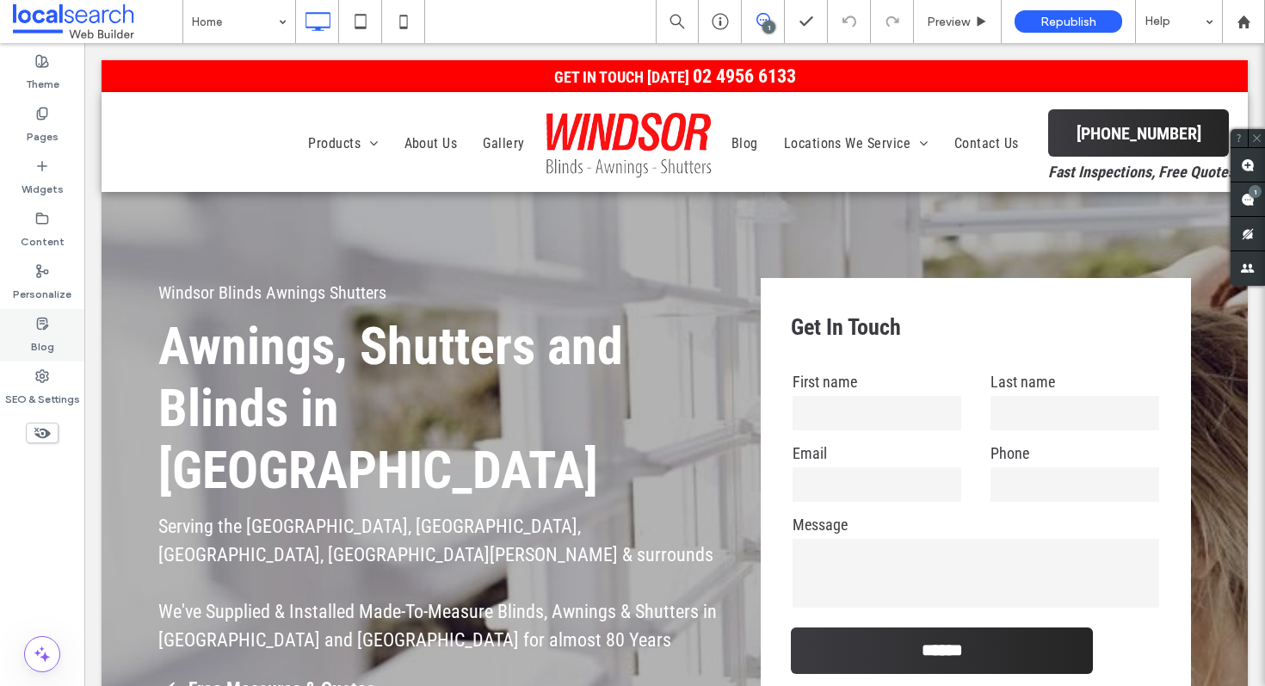
click at [31, 328] on div "Blog" at bounding box center [42, 335] width 84 height 52
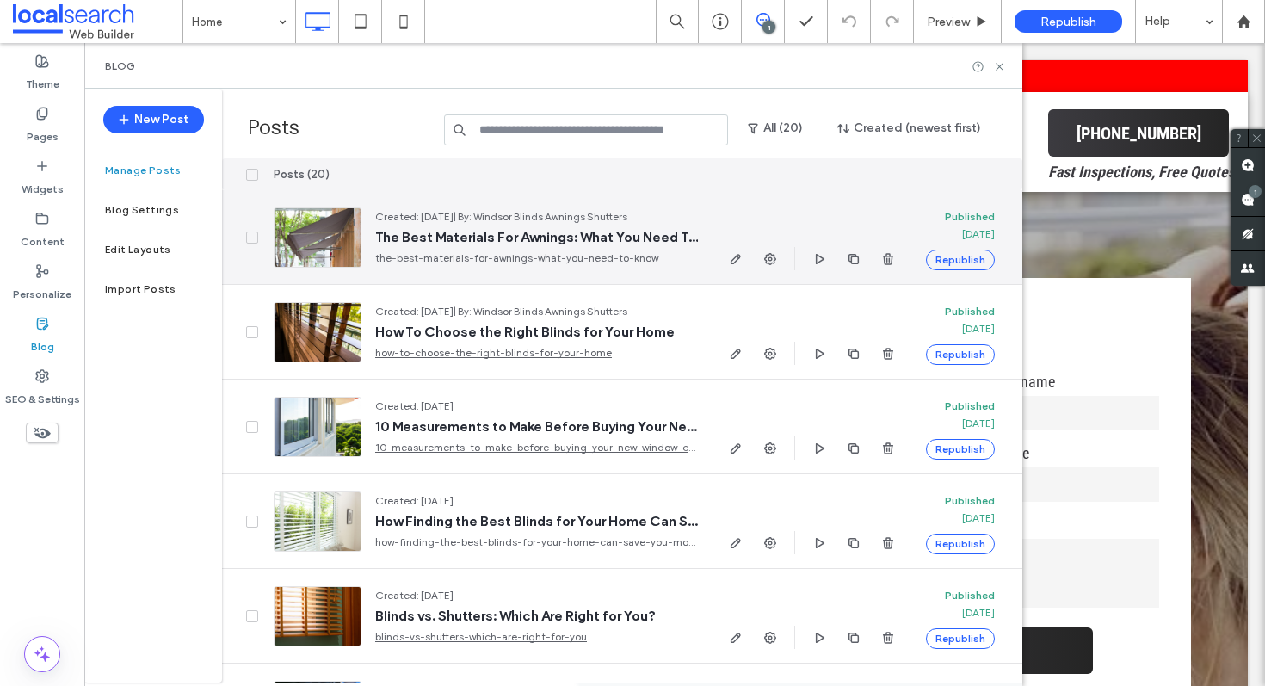
scroll to position [1, 0]
click at [856, 255] on use "button" at bounding box center [853, 257] width 10 height 10
